Goal: Task Accomplishment & Management: Complete application form

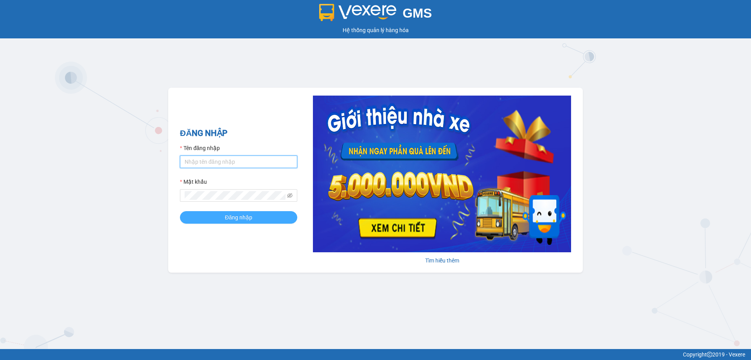
type input "thuy.bmtai"
click at [248, 213] on span "Đăng nhập" at bounding box center [238, 217] width 27 height 9
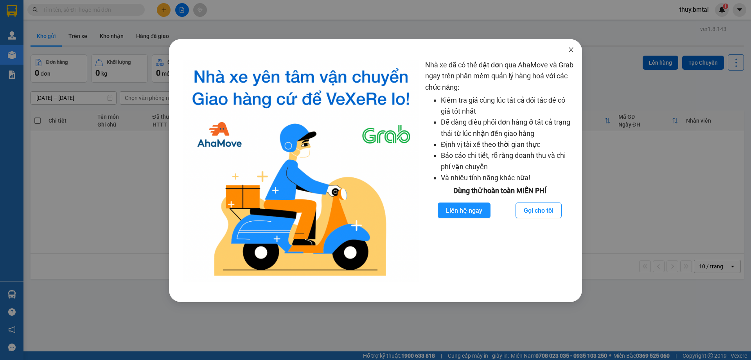
click at [571, 50] on icon "close" at bounding box center [571, 49] width 4 height 5
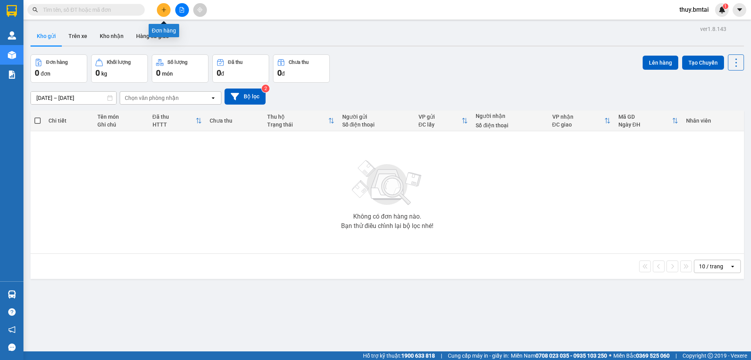
click at [159, 11] on button at bounding box center [164, 10] width 14 height 14
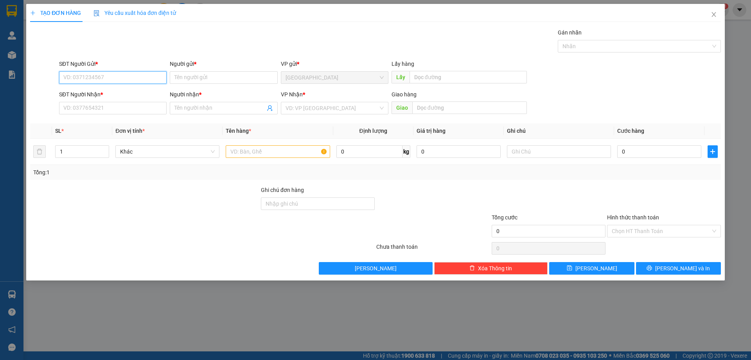
click at [138, 74] on input "SĐT Người Gửi *" at bounding box center [113, 77] width 108 height 13
type input "0915445015"
click at [191, 79] on input "Người gửi *" at bounding box center [224, 77] width 108 height 13
type input "T"
type input "Tuấn Anh"
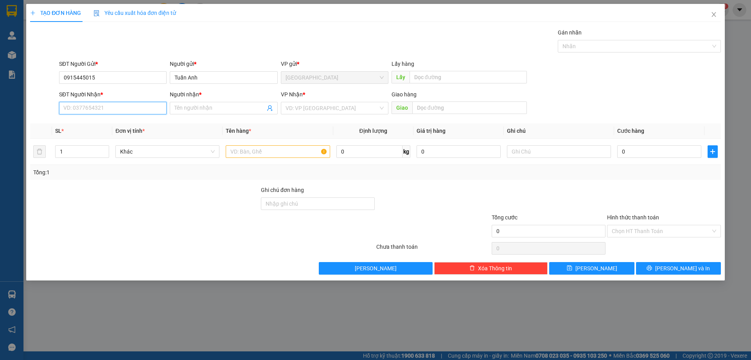
click at [141, 111] on input "SĐT Người Nhận *" at bounding box center [113, 108] width 108 height 13
click at [246, 154] on input "text" at bounding box center [278, 151] width 104 height 13
type input "1 passport"
click at [124, 105] on input "SĐT Người Nhận *" at bounding box center [113, 108] width 108 height 13
type input "0906112372"
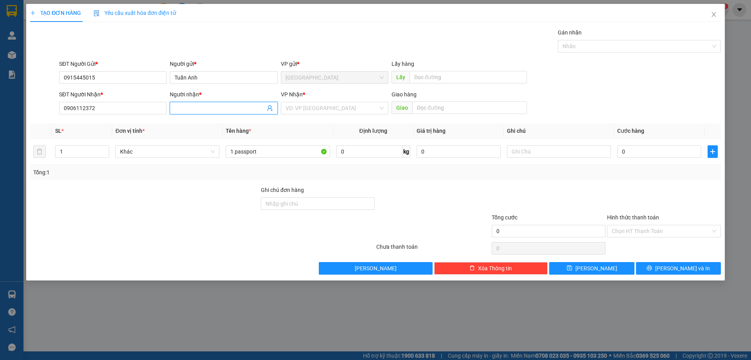
click at [196, 106] on input "Người nhận *" at bounding box center [220, 108] width 90 height 9
type input "Tuyền"
click at [408, 192] on div at bounding box center [433, 198] width 115 height 27
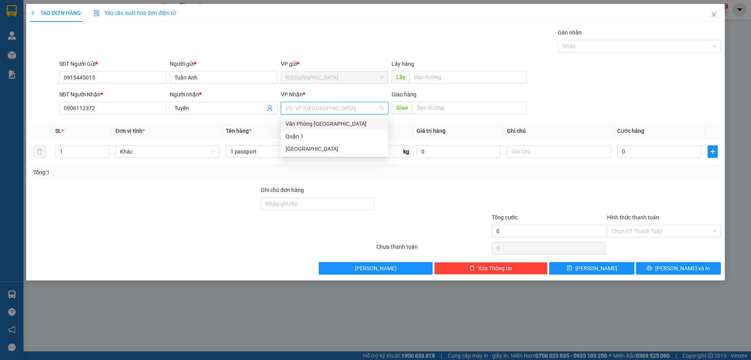
click at [312, 108] on input "search" at bounding box center [332, 108] width 93 height 12
click at [308, 132] on div "Quận 1" at bounding box center [335, 136] width 98 height 9
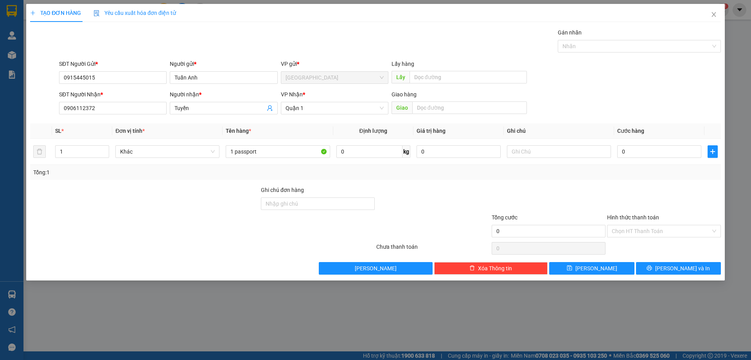
click at [632, 185] on div at bounding box center [664, 198] width 115 height 27
click at [645, 153] on input "0" at bounding box center [659, 151] width 84 height 13
type input "3"
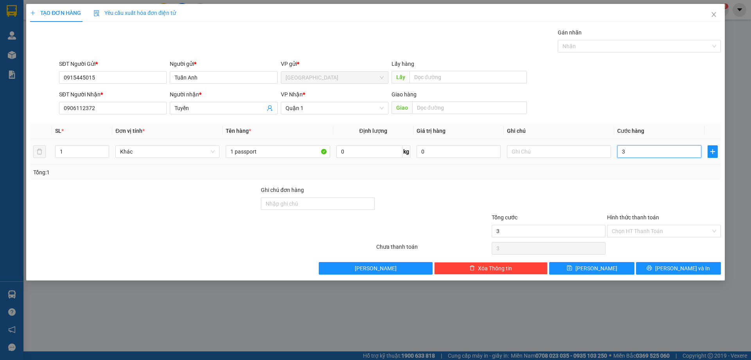
type input "30"
type input "30.000"
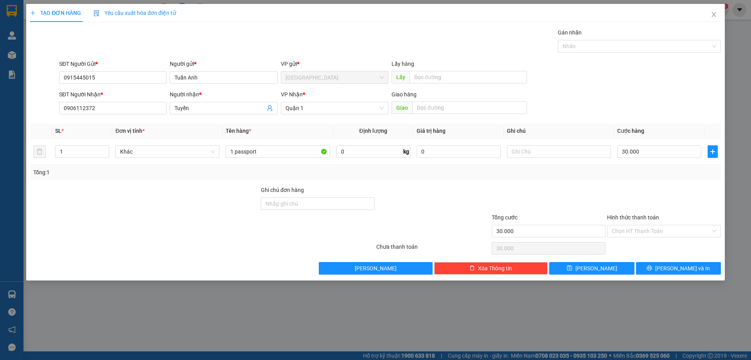
click at [620, 193] on div at bounding box center [664, 198] width 115 height 27
click at [635, 230] on input "Hình thức thanh toán" at bounding box center [661, 231] width 99 height 12
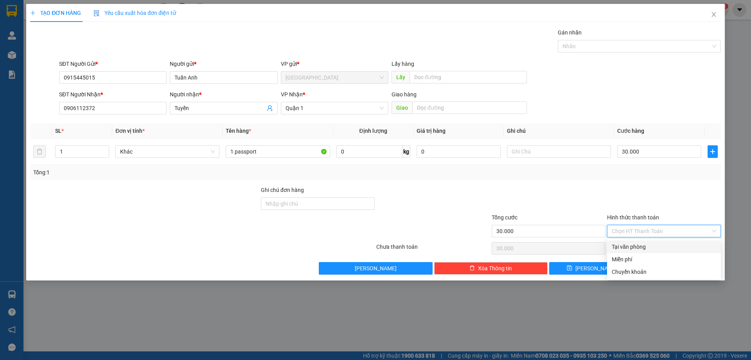
click at [638, 244] on div "Tại văn phòng" at bounding box center [664, 246] width 104 height 9
type input "0"
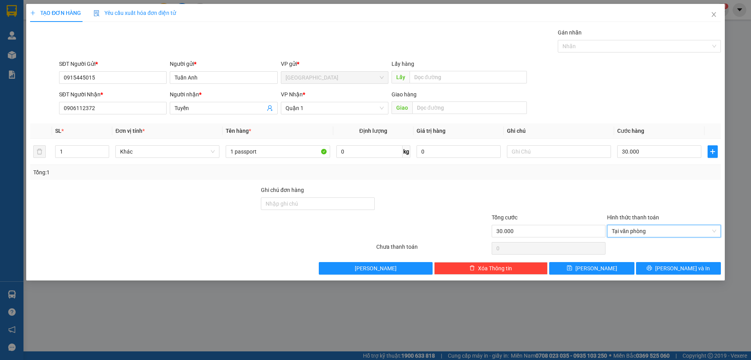
click at [603, 176] on div "Tổng: 1" at bounding box center [375, 172] width 685 height 9
click at [694, 269] on button "[PERSON_NAME] và In" at bounding box center [678, 268] width 85 height 13
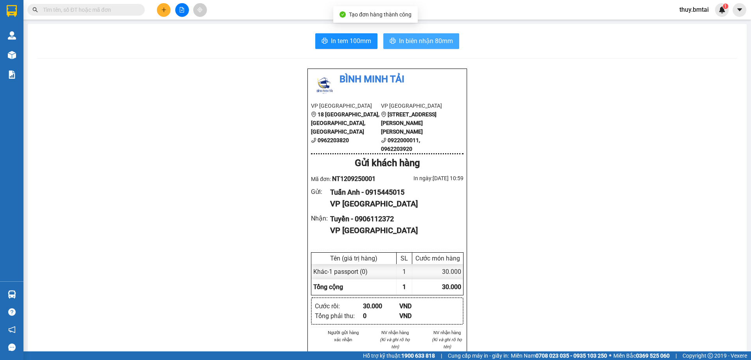
click at [410, 45] on span "In biên nhận 80mm" at bounding box center [426, 41] width 54 height 10
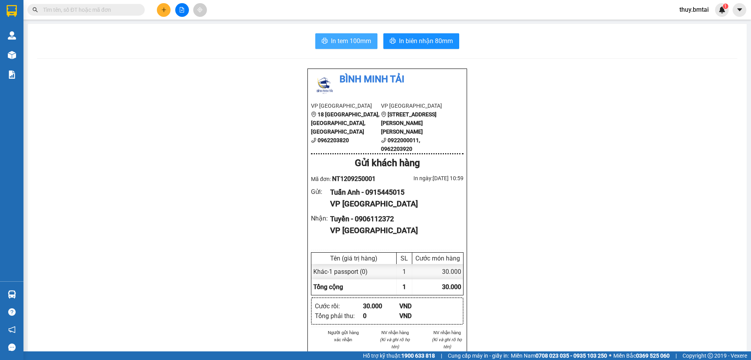
click at [346, 43] on span "In tem 100mm" at bounding box center [351, 41] width 40 height 10
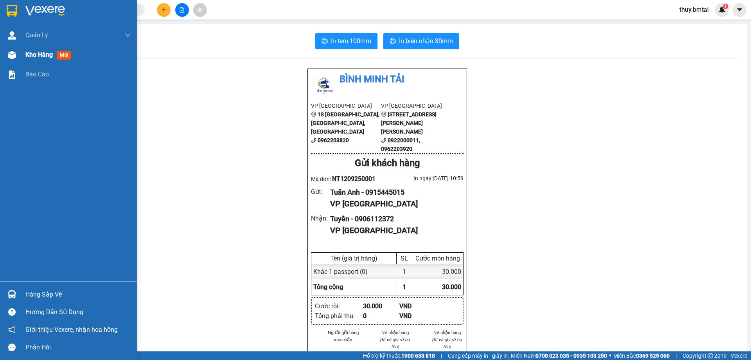
click at [33, 58] on span "Kho hàng" at bounding box center [38, 54] width 27 height 7
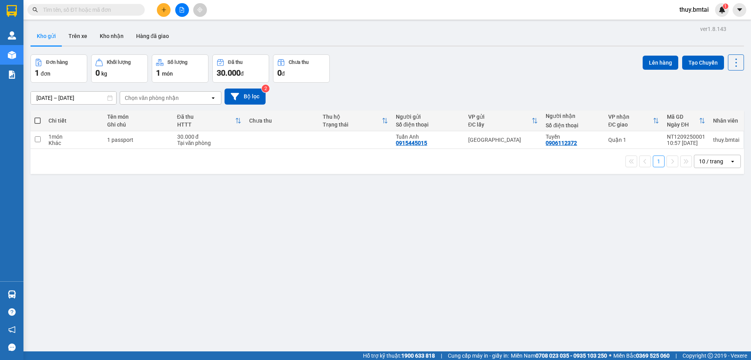
click at [38, 118] on span at bounding box center [37, 120] width 6 height 6
click at [38, 117] on input "checkbox" at bounding box center [38, 117] width 0 height 0
checkbox input "true"
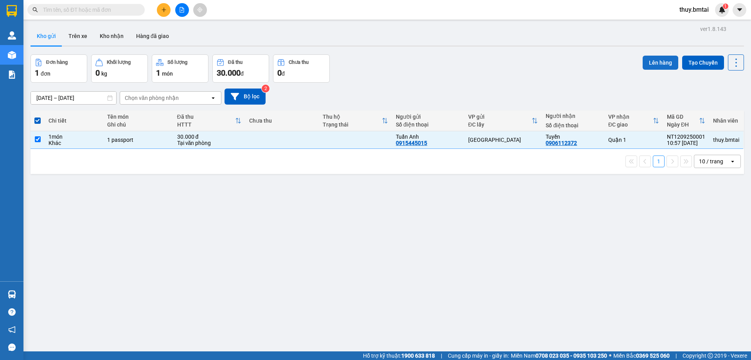
click at [648, 63] on button "Lên hàng" at bounding box center [661, 63] width 36 height 14
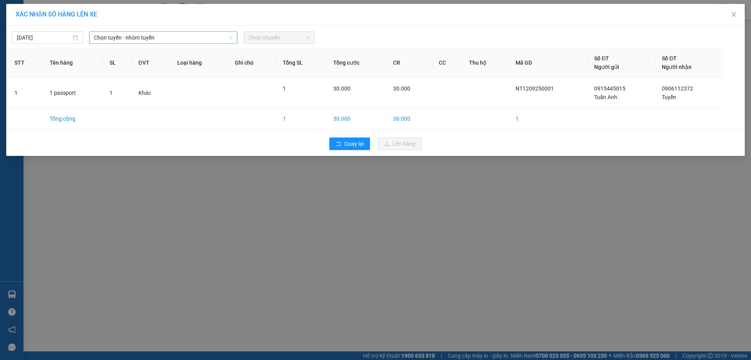
click at [170, 37] on span "Chọn tuyến - nhóm tuyến" at bounding box center [163, 38] width 139 height 12
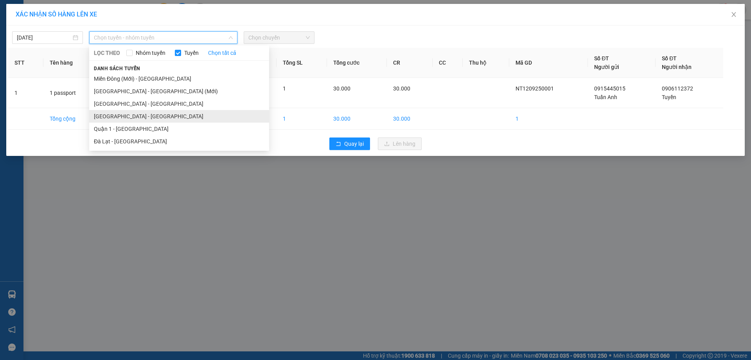
click at [129, 117] on li "[GEOGRAPHIC_DATA] - [GEOGRAPHIC_DATA]" at bounding box center [179, 116] width 180 height 13
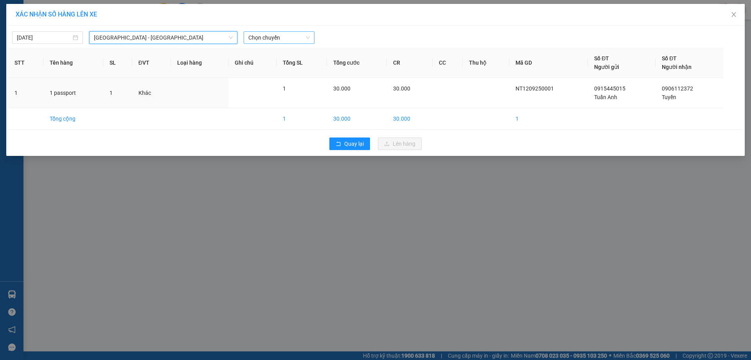
click at [292, 40] on span "Chọn chuyến" at bounding box center [278, 38] width 61 height 12
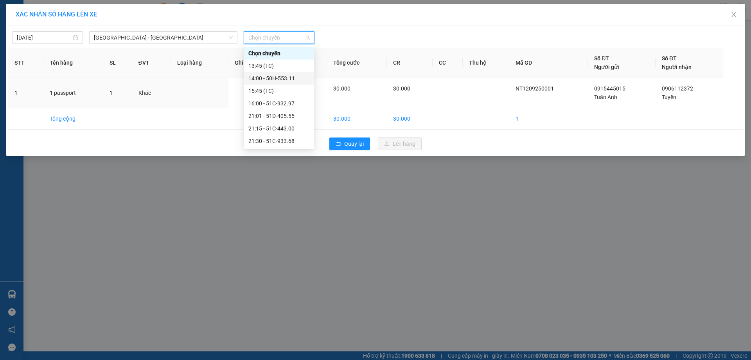
click at [283, 74] on div "14:00 - 50H-553.11" at bounding box center [278, 78] width 61 height 9
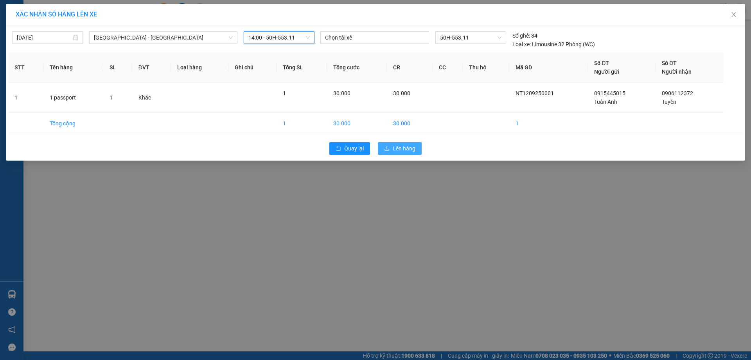
click at [412, 151] on span "Lên hàng" at bounding box center [404, 148] width 23 height 9
